Goal: Task Accomplishment & Management: Manage account settings

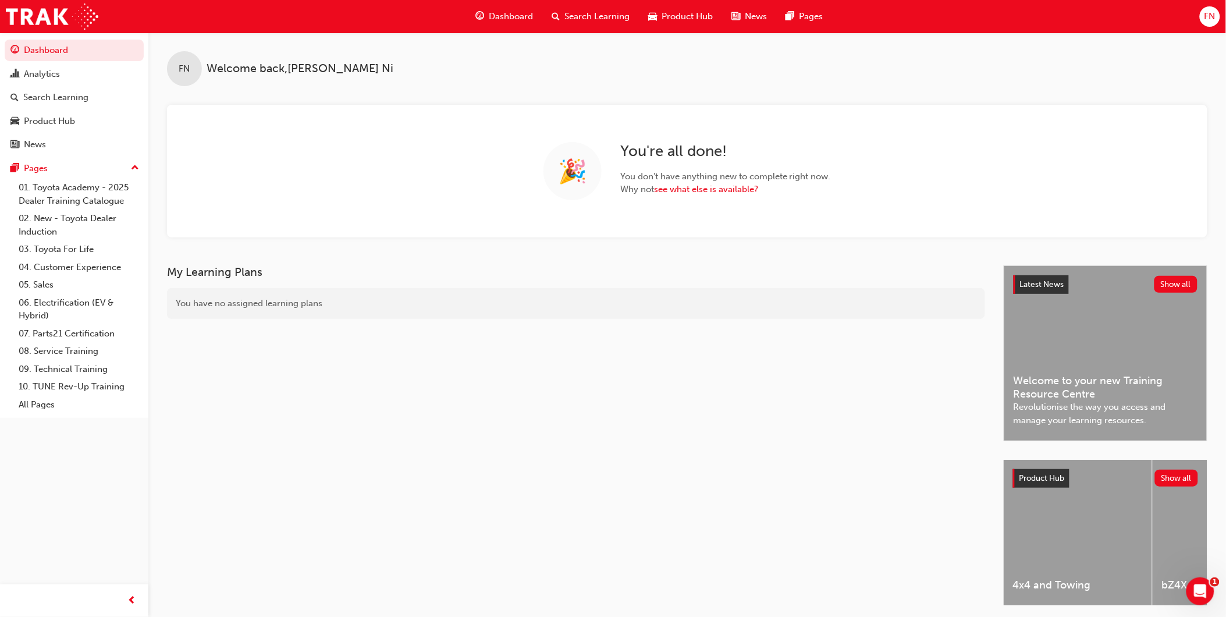
click at [1211, 6] on div "FN" at bounding box center [1210, 16] width 20 height 20
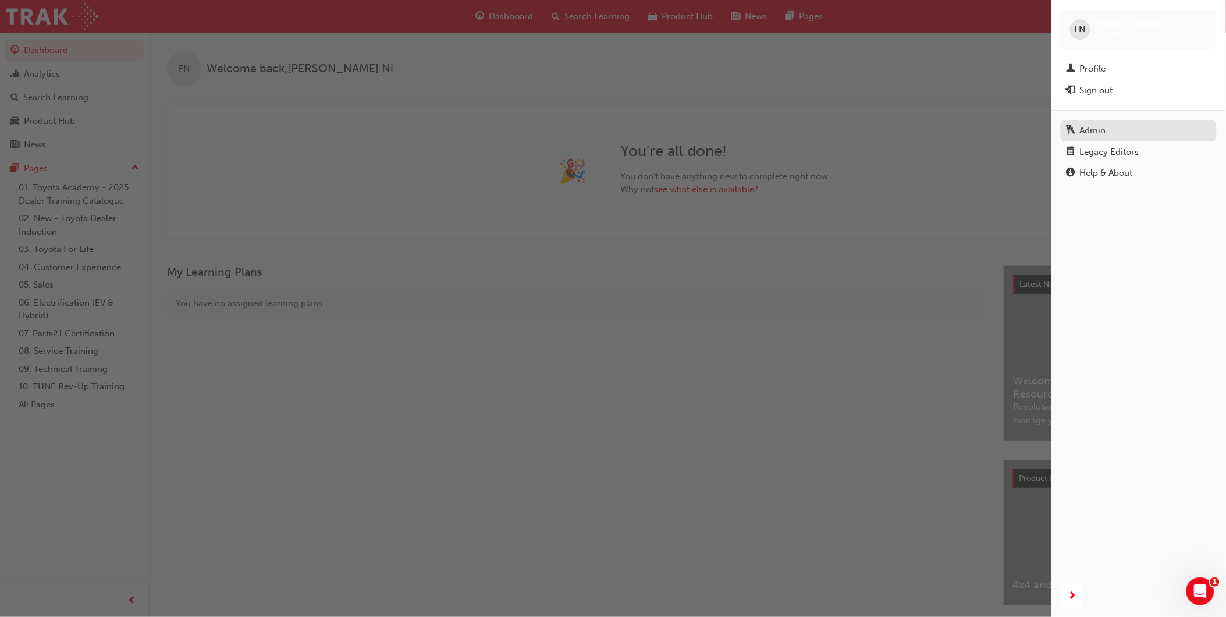
click at [1101, 131] on div "Admin" at bounding box center [1093, 130] width 26 height 13
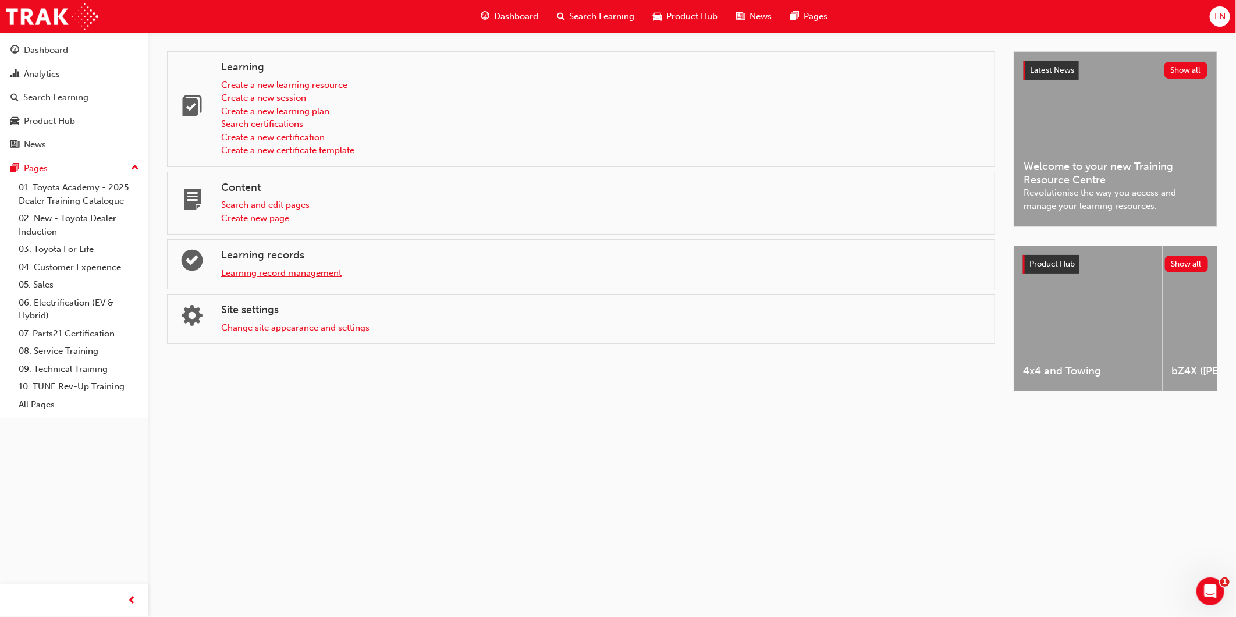
click at [298, 272] on link "Learning record management" at bounding box center [281, 273] width 120 height 10
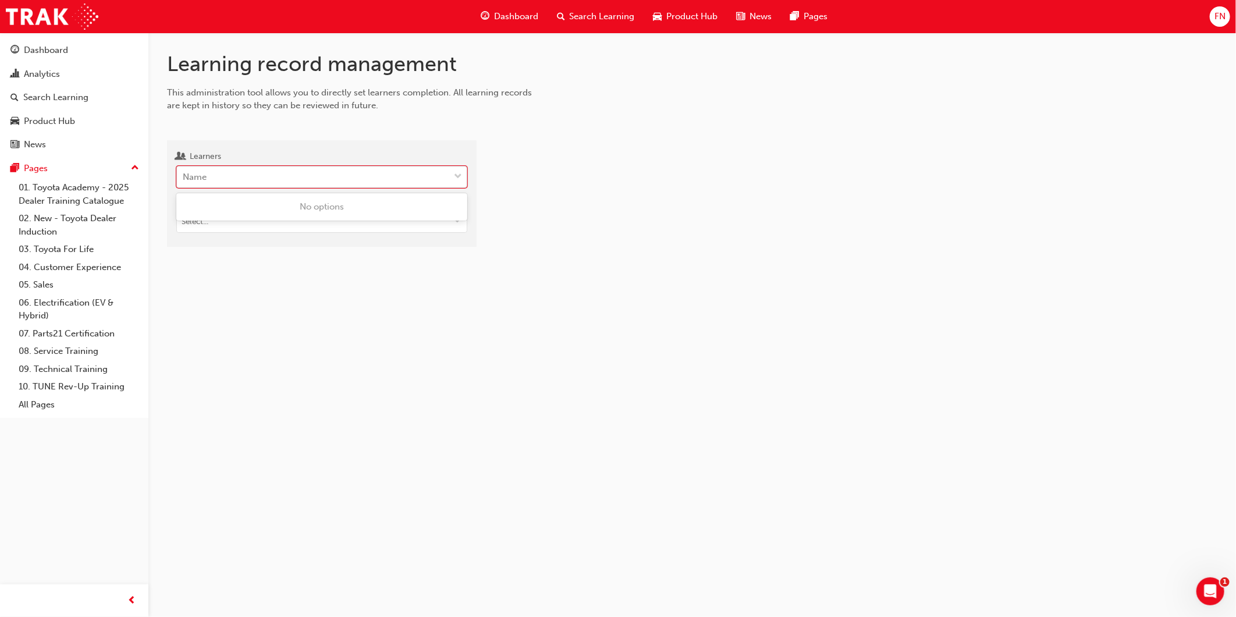
click at [202, 176] on div "Name" at bounding box center [195, 177] width 24 height 13
click at [184, 176] on input "Learners 0 results available. Use Up and Down to choose options, press Enter to…" at bounding box center [183, 177] width 1 height 10
paste input "[PERSON_NAME]"
type input "[PERSON_NAME]"
click at [237, 199] on div "[PERSON_NAME] Gully Toyota - FERNTREE GULLY" at bounding box center [321, 207] width 291 height 23
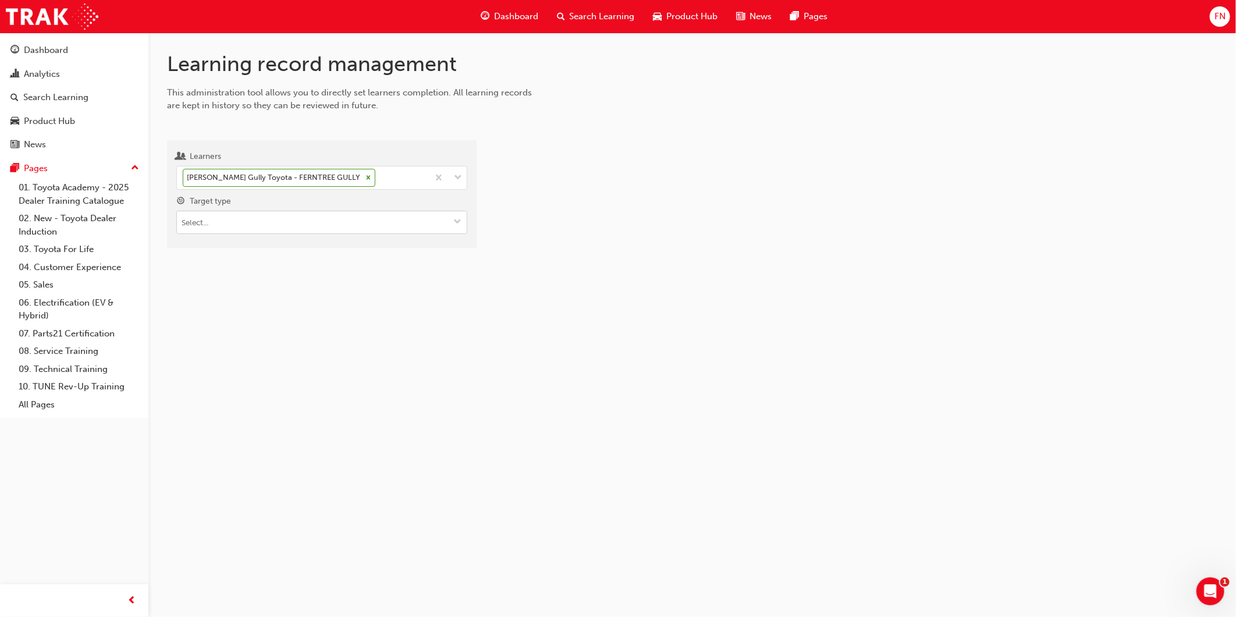
click at [232, 221] on input "Target type" at bounding box center [322, 222] width 290 height 22
click at [233, 248] on li "Learning resource - eLearning module" at bounding box center [321, 245] width 291 height 22
click at [223, 292] on input "Learning resource" at bounding box center [322, 289] width 290 height 22
drag, startPoint x: 222, startPoint y: 296, endPoint x: 169, endPoint y: 291, distance: 53.7
click at [169, 291] on div "Learners Ryan Salim - Ferntree Gully Toyota - FERNTREE GULLY Target type Learni…" at bounding box center [322, 227] width 310 height 174
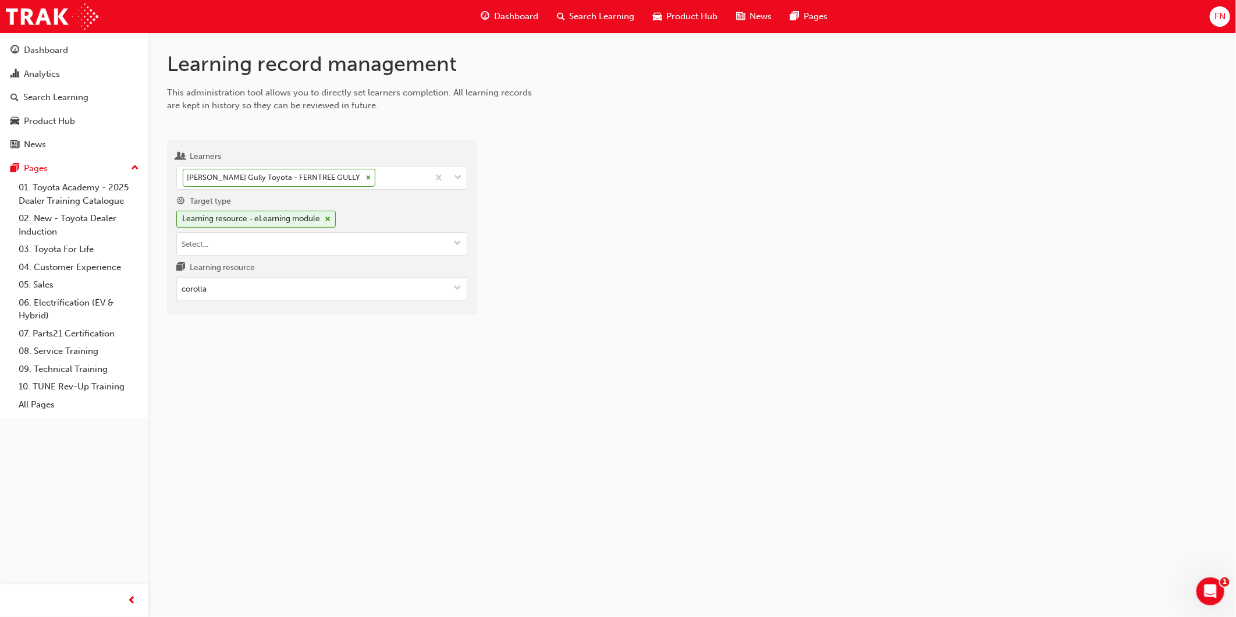
paste input "SP_COROLLA_NM0818_RS_VID01"
type input "SP_COROLLA_NM0818_RS_VID01"
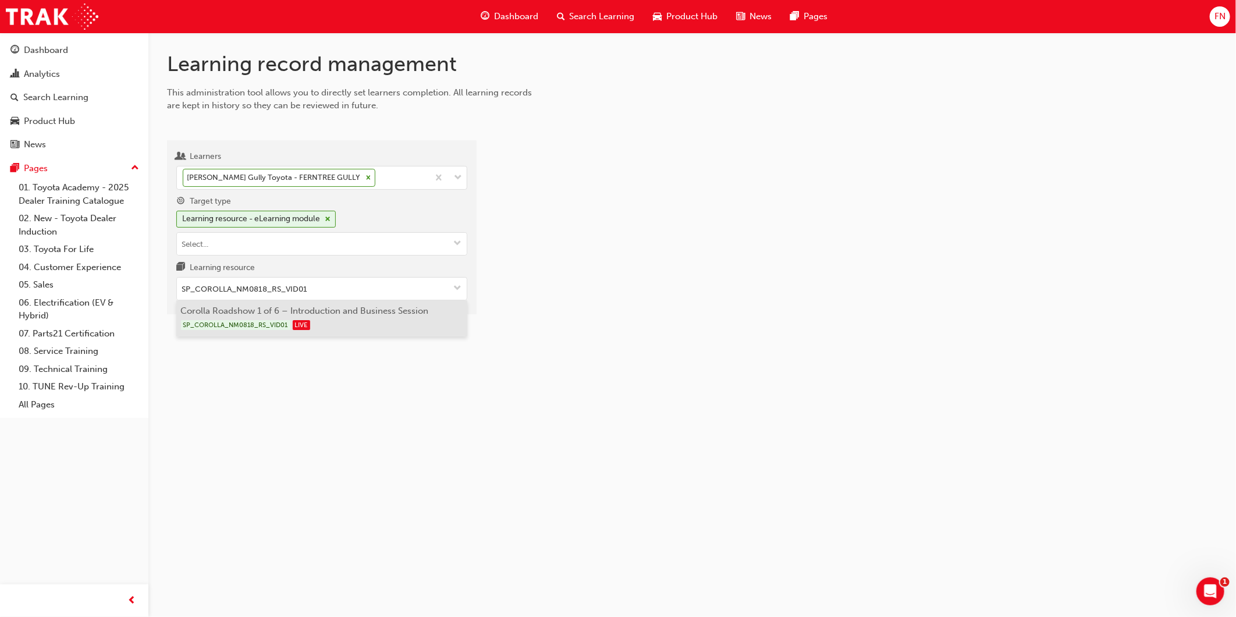
click at [262, 313] on li "Corolla Roadshow 1 of 6 – Introduction and Business Session SP_COROLLA_NM0818_R…" at bounding box center [321, 318] width 291 height 36
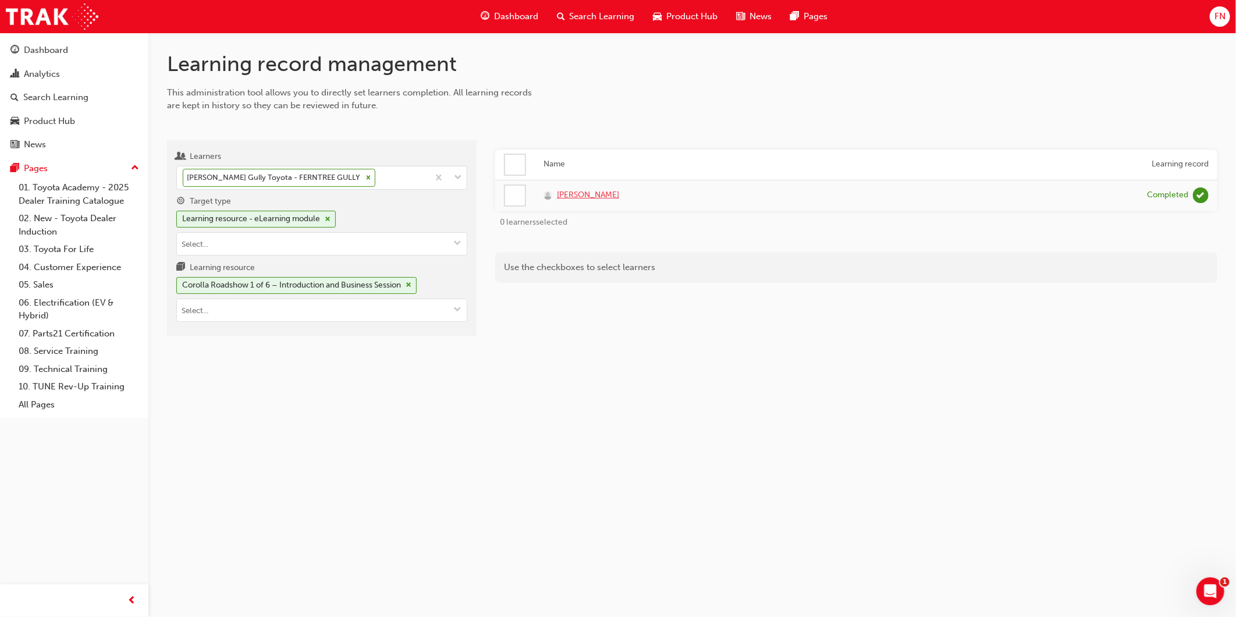
click at [580, 194] on span "[PERSON_NAME]" at bounding box center [588, 195] width 62 height 13
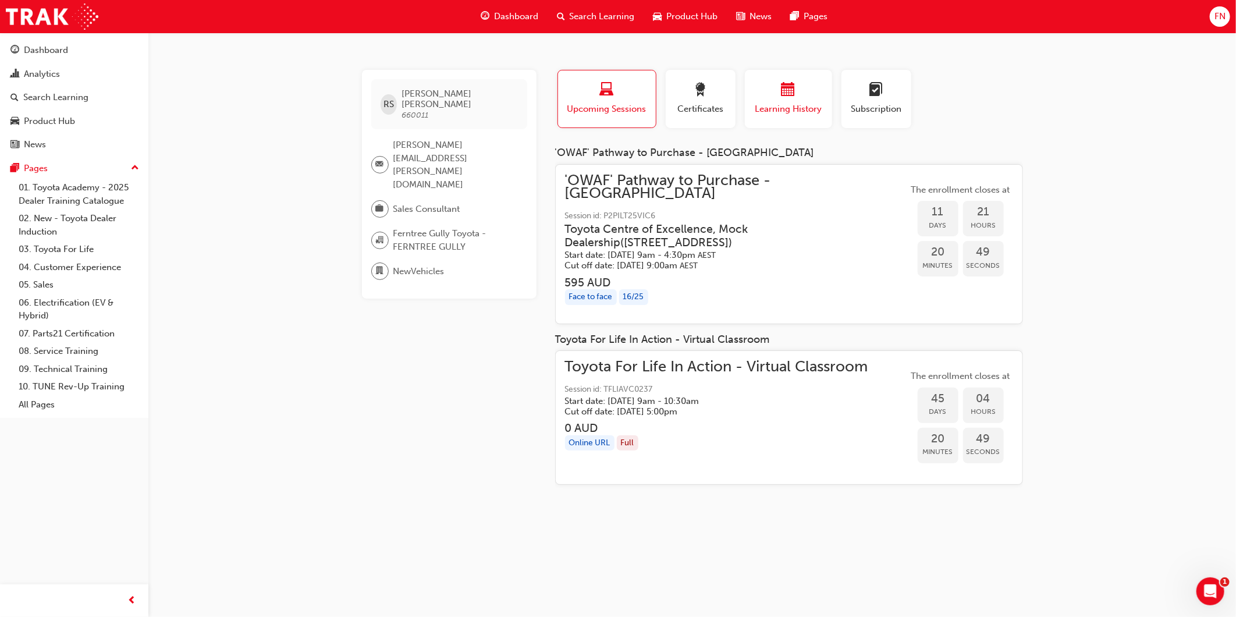
click at [785, 88] on span "calendar-icon" at bounding box center [789, 91] width 14 height 16
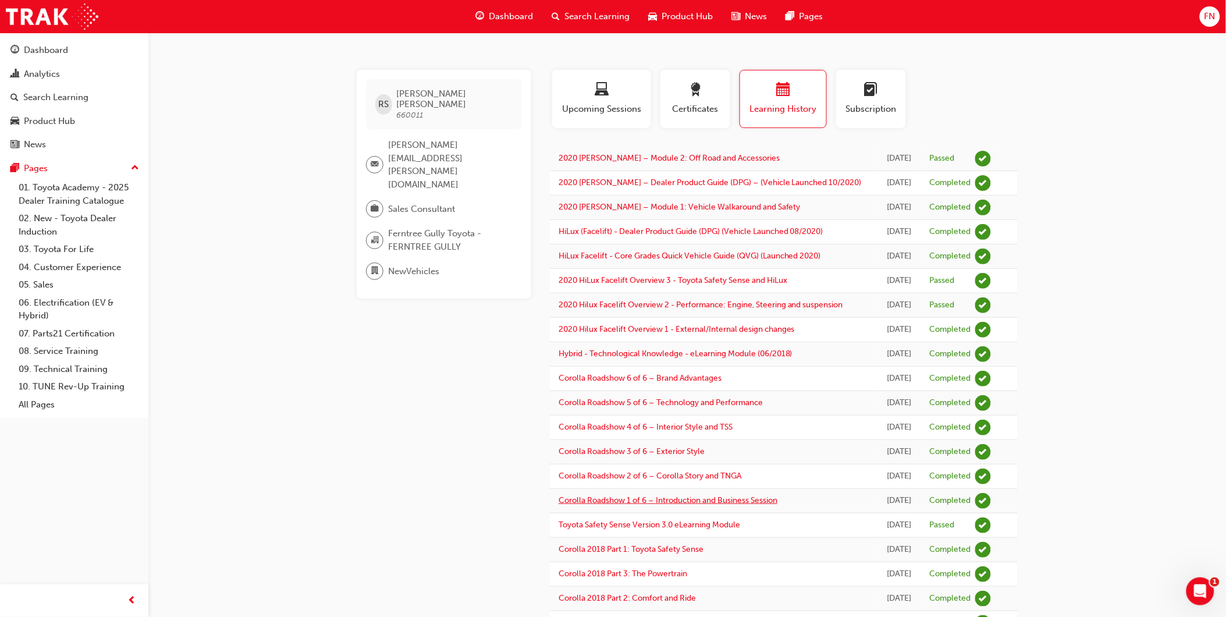
click at [646, 505] on link "Corolla Roadshow 1 of 6 – Introduction and Business Session" at bounding box center [668, 500] width 219 height 10
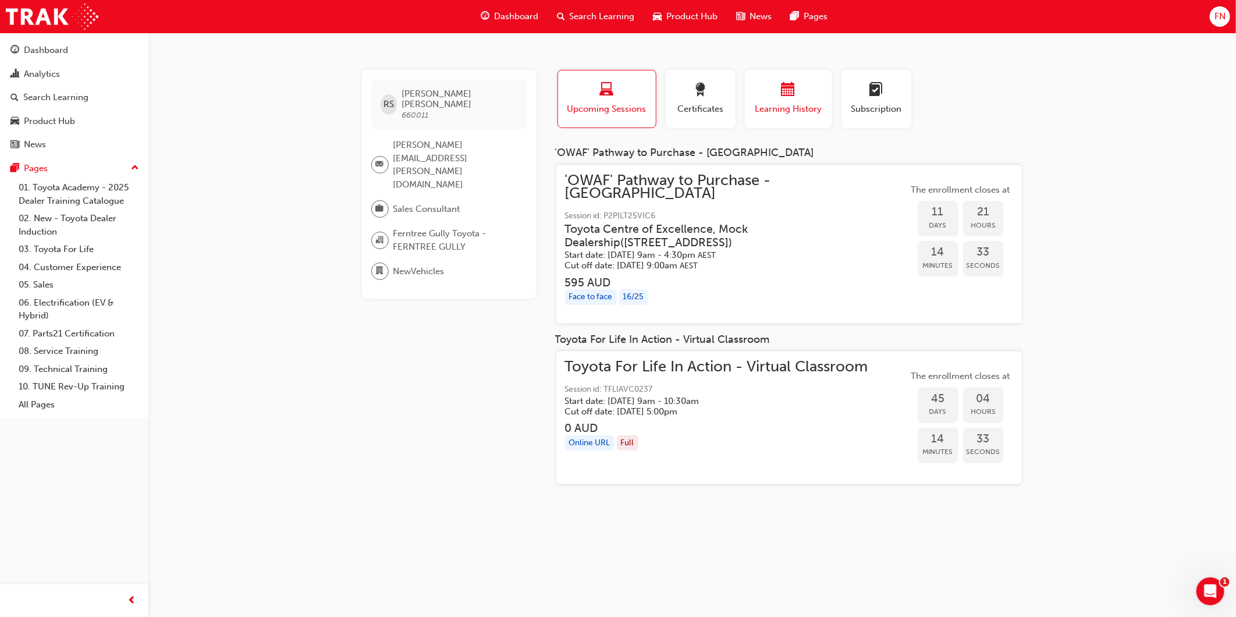
click at [777, 94] on div "button" at bounding box center [789, 92] width 70 height 18
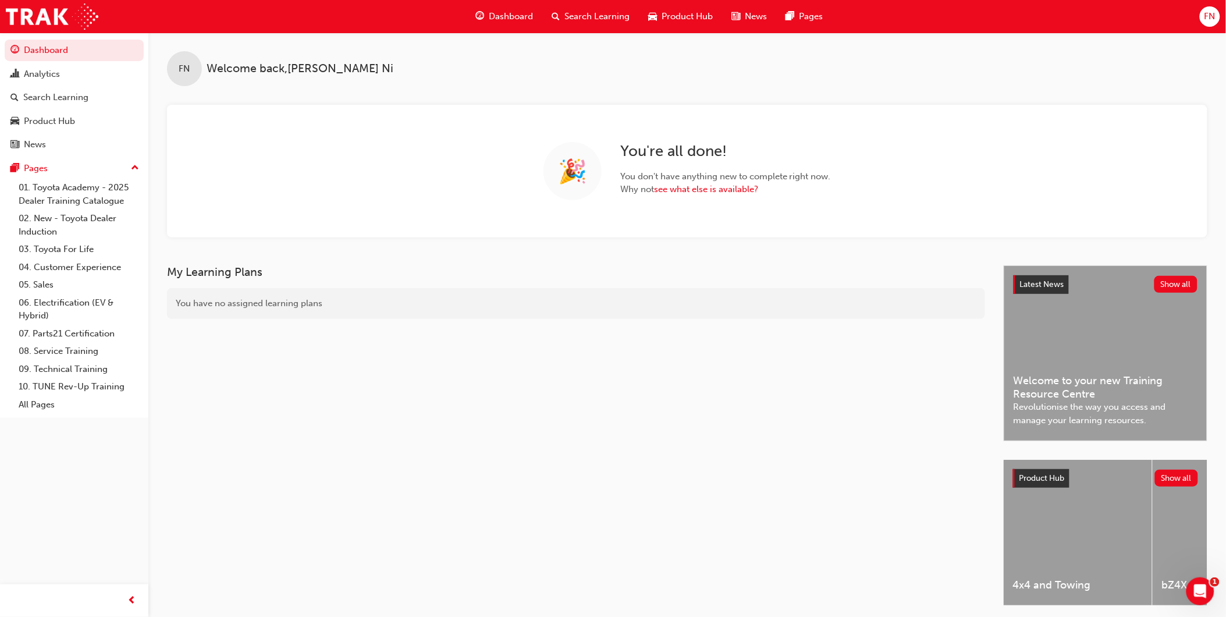
click at [1218, 18] on div "FN" at bounding box center [1210, 16] width 20 height 20
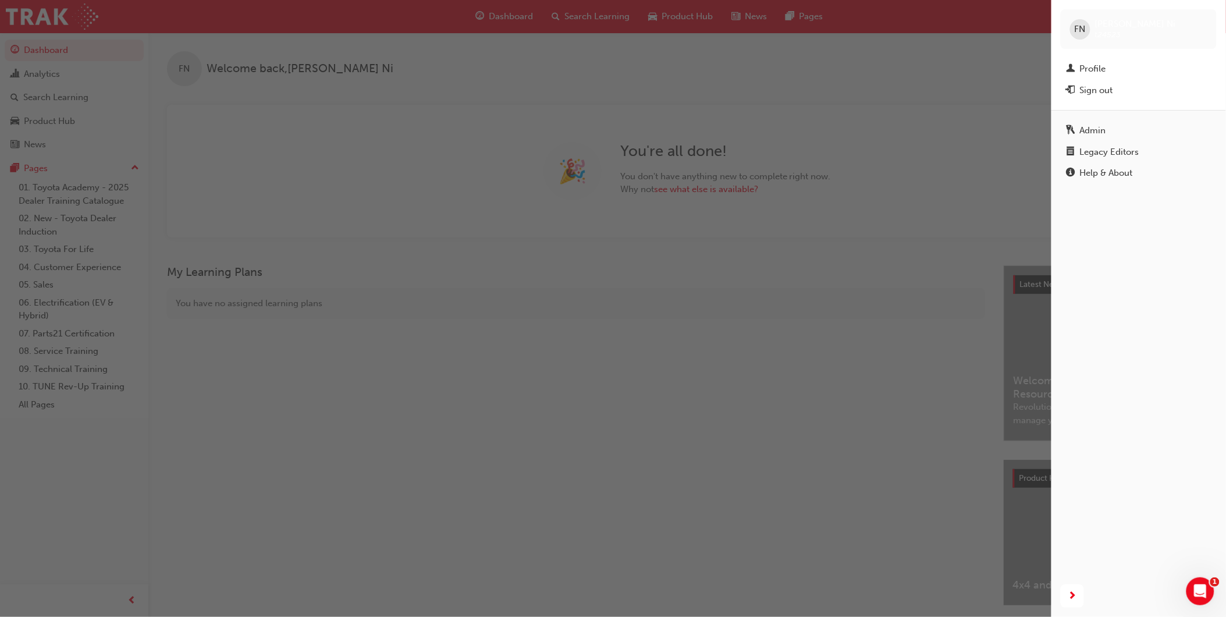
drag, startPoint x: 1095, startPoint y: 130, endPoint x: 1074, endPoint y: 136, distance: 21.2
click at [1092, 130] on div "Admin" at bounding box center [1093, 130] width 26 height 13
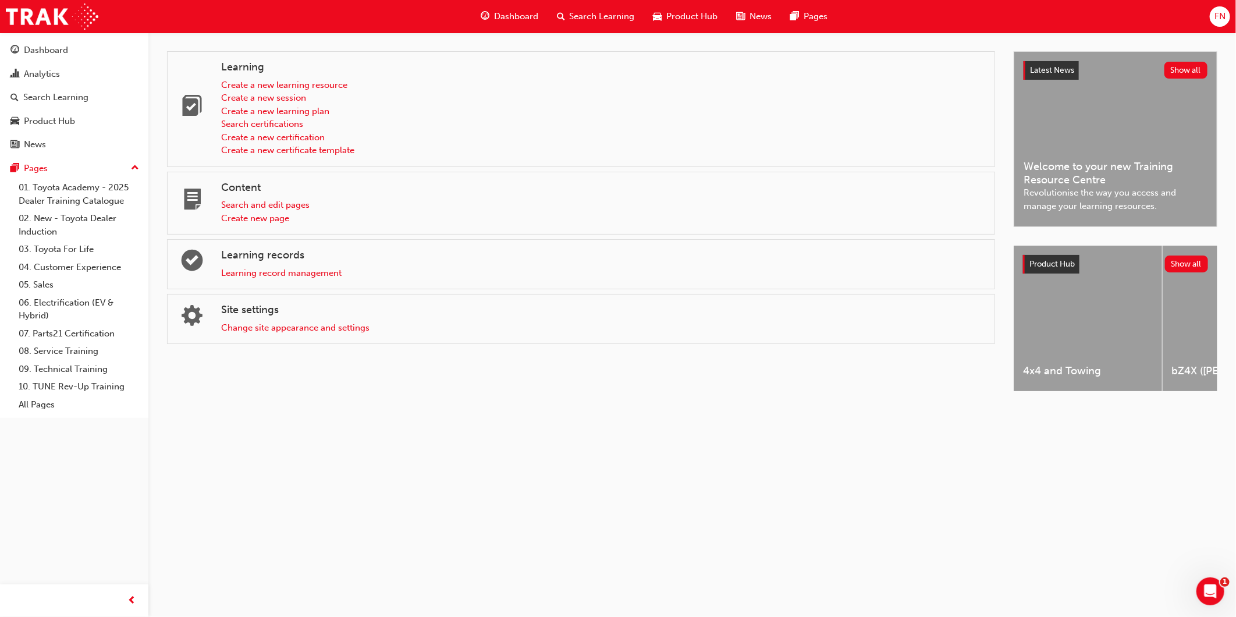
click at [243, 282] on div "Learning records Learning record management" at bounding box center [581, 264] width 828 height 50
click at [265, 274] on link "Learning record management" at bounding box center [281, 273] width 120 height 10
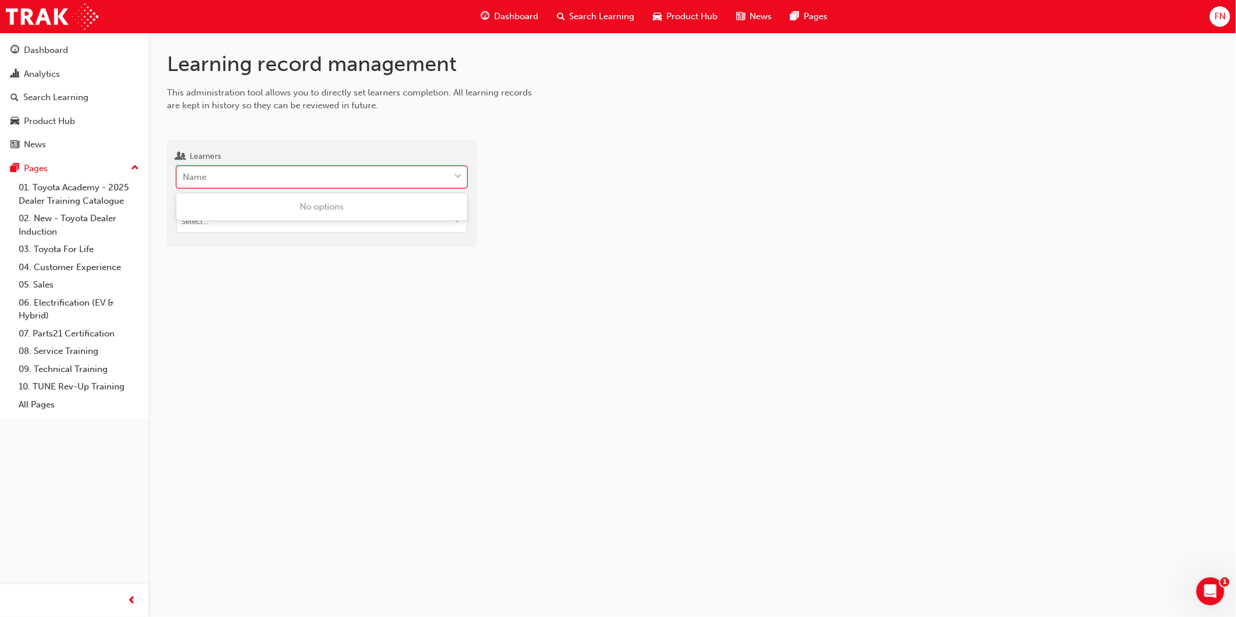
click at [222, 181] on div "Name" at bounding box center [313, 177] width 272 height 20
click at [184, 181] on input "Learners 0 results available. Use Up and Down to choose options, press Enter to…" at bounding box center [183, 177] width 1 height 10
type input "[PERSON_NAME]"
click at [225, 201] on span "[PERSON_NAME] Gully Toyota - FERNTREE GULLY" at bounding box center [285, 206] width 204 height 10
click at [218, 224] on input "Target type" at bounding box center [322, 222] width 290 height 22
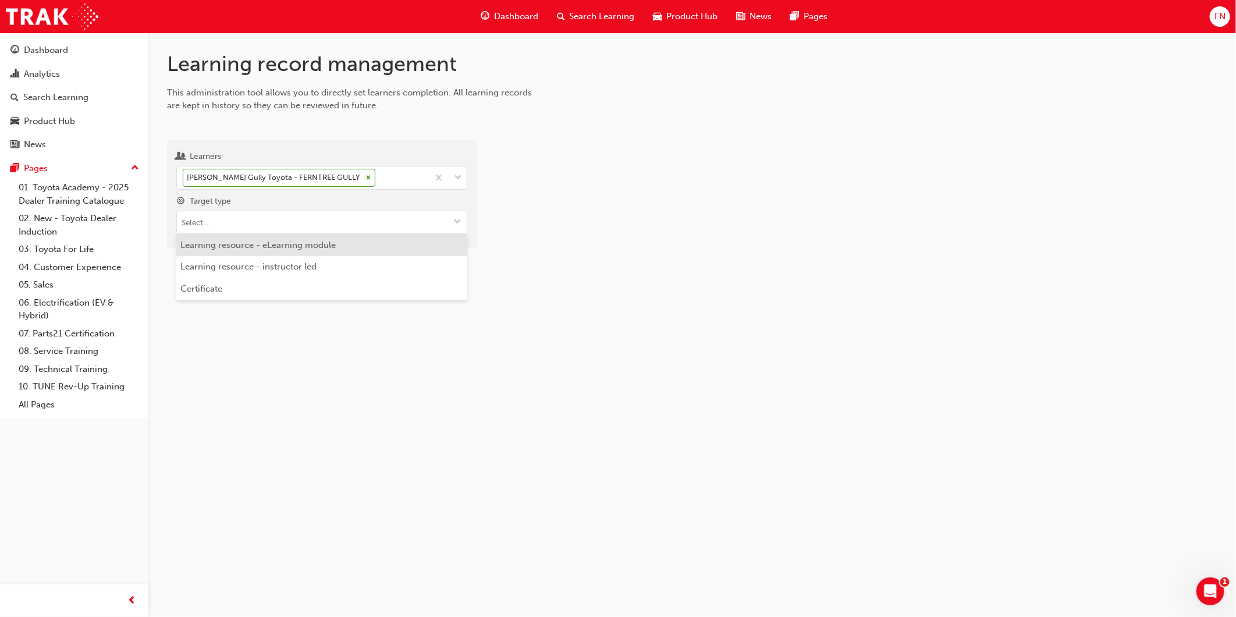
click at [225, 247] on li "Learning resource - eLearning module" at bounding box center [321, 245] width 291 height 22
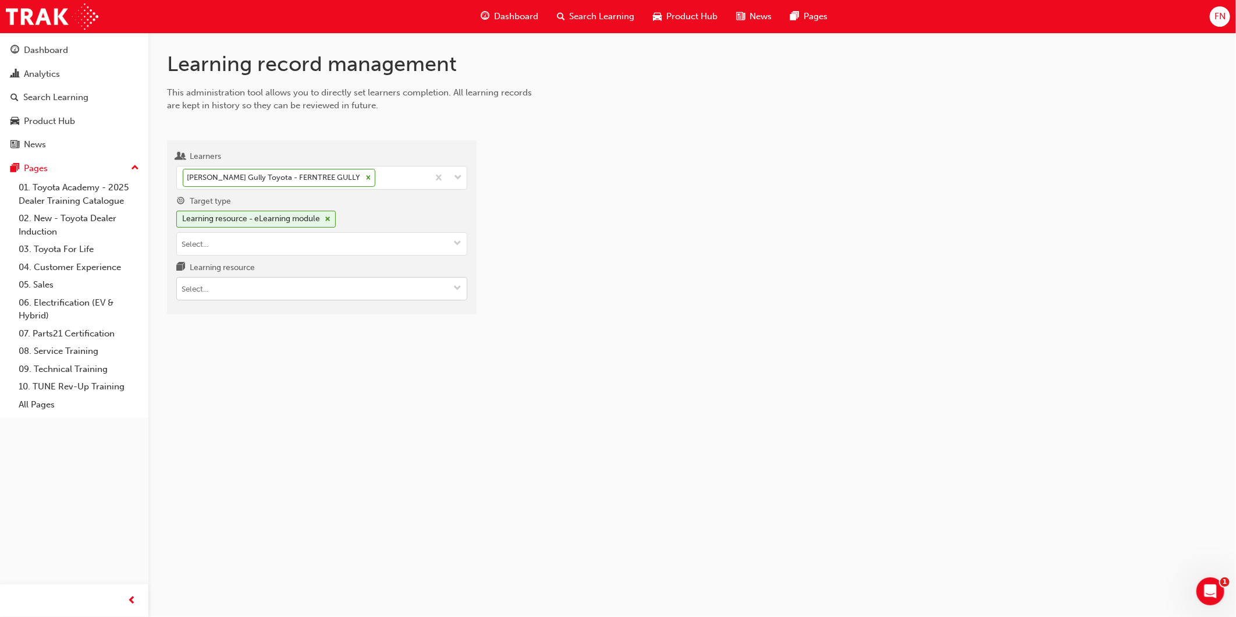
click at [211, 291] on input "Learning resource" at bounding box center [322, 289] width 290 height 22
paste input "SP_COROLLA_NM0818_VID_001"
type input "SP_COROLLA_NM0818_VID_001"
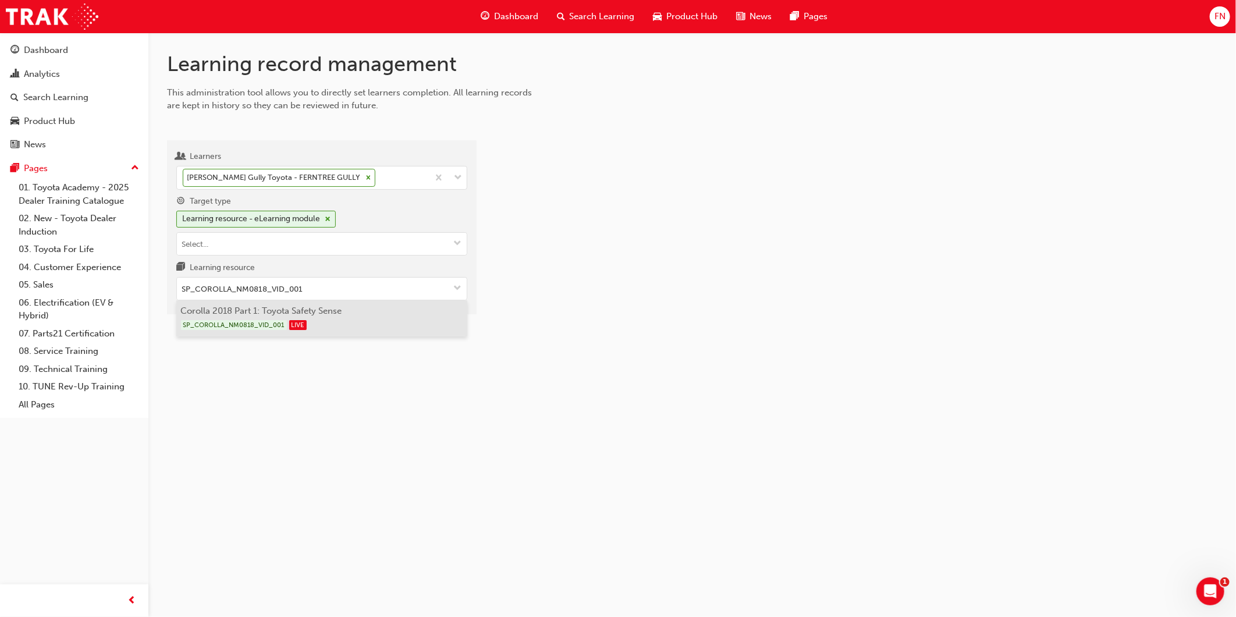
click at [222, 321] on div "SP_COROLLA_NM0818_VID_001 LIVE" at bounding box center [322, 325] width 282 height 15
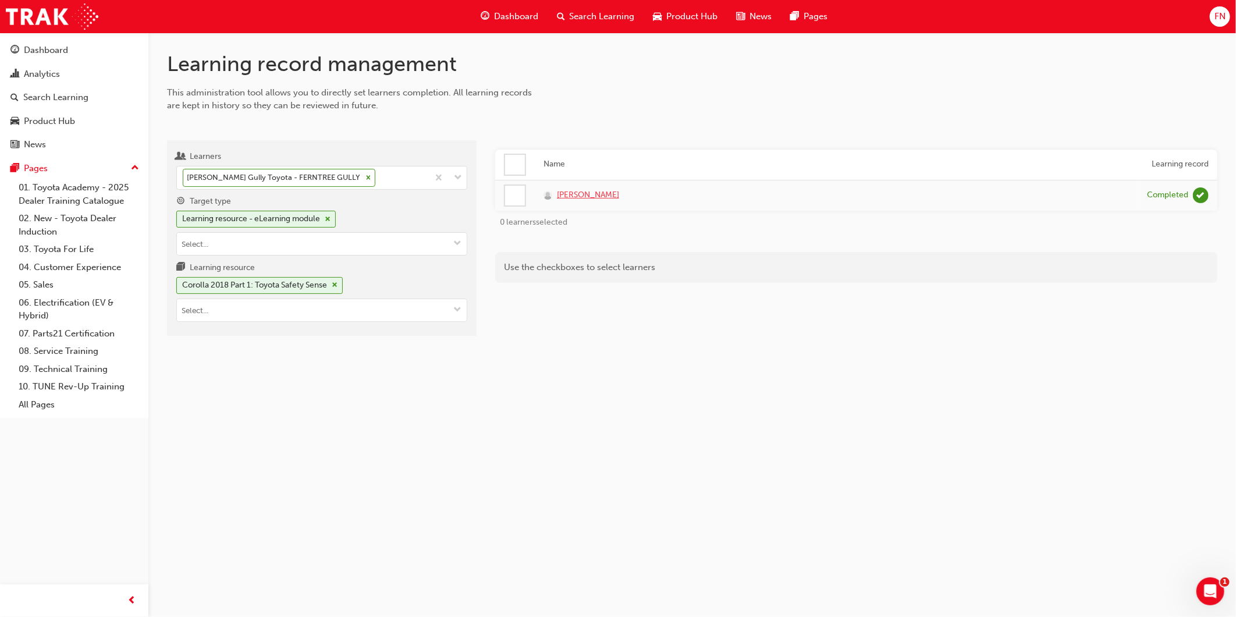
click at [573, 199] on span "[PERSON_NAME]" at bounding box center [588, 195] width 62 height 13
